Goal: Transaction & Acquisition: Purchase product/service

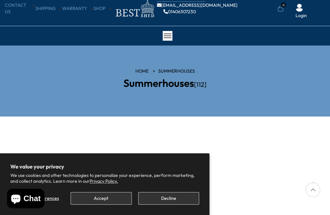
scroll to position [23, 0]
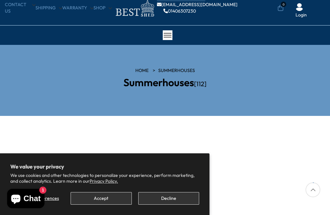
click at [168, 204] on button "Decline" at bounding box center [168, 198] width 61 height 13
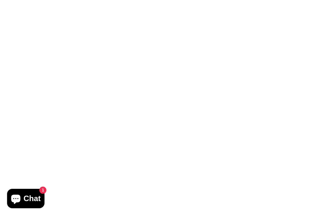
scroll to position [0, 0]
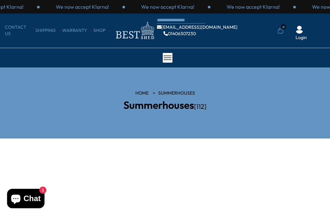
click at [174, 106] on h2 "Summerhouses [112]" at bounding box center [164, 104] width 155 height 11
click at [168, 105] on h2 "Summerhouses [112]" at bounding box center [164, 104] width 155 height 11
click at [212, 110] on div "HOME Summerhouses Summerhouses [112]" at bounding box center [164, 103] width 165 height 26
click at [188, 108] on h2 "Summerhouses [112]" at bounding box center [164, 104] width 155 height 11
click at [180, 110] on h2 "Summerhouses [112]" at bounding box center [164, 104] width 155 height 11
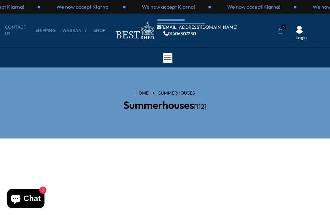
click at [169, 90] on link "Summerhouses" at bounding box center [176, 93] width 37 height 6
click at [169, 109] on h2 "Summerhouses [112]" at bounding box center [164, 104] width 155 height 11
click at [175, 109] on h2 "Summerhouses [112]" at bounding box center [164, 104] width 155 height 11
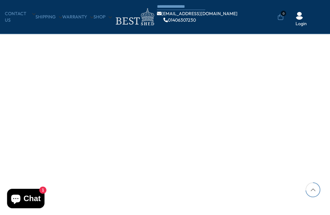
scroll to position [861, 0]
